Goal: Use online tool/utility: Use online tool/utility

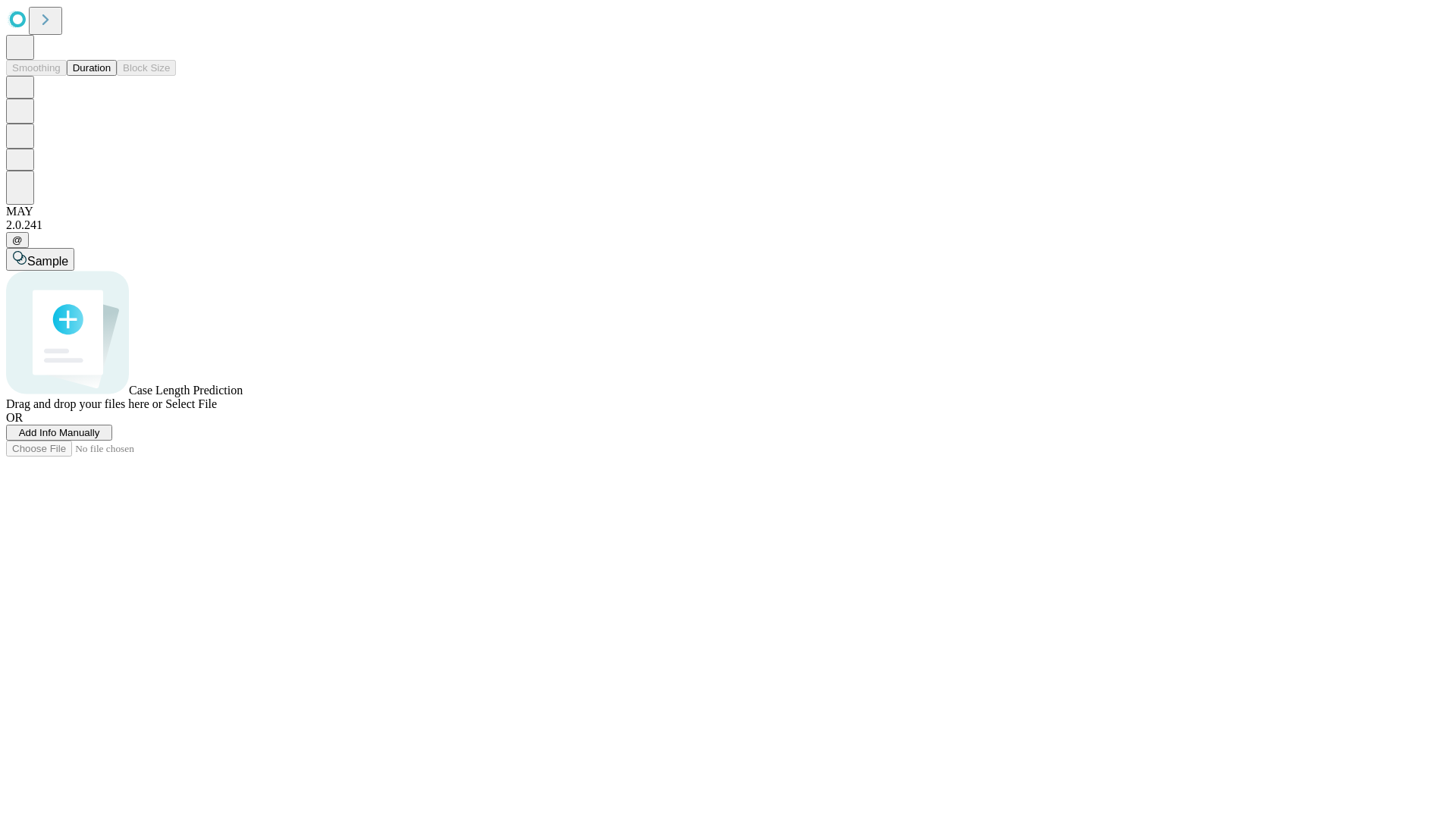
click at [111, 76] on button "Duration" at bounding box center [92, 68] width 50 height 16
click at [217, 411] on span "Select File" at bounding box center [191, 404] width 52 height 13
